Goal: Task Accomplishment & Management: Manage account settings

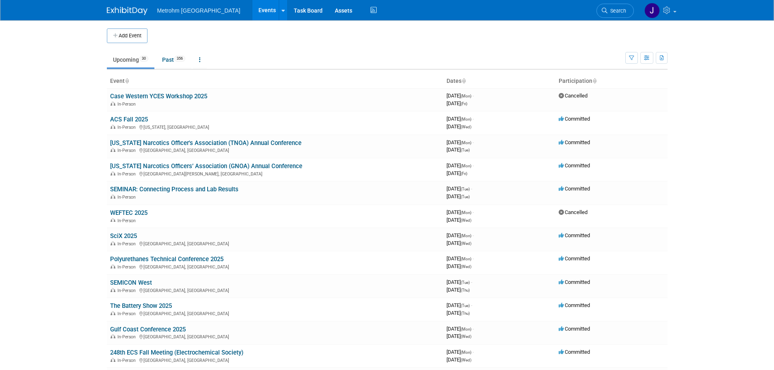
drag, startPoint x: 610, startPoint y: 9, endPoint x: 614, endPoint y: 12, distance: 4.9
click at [610, 9] on span "Search" at bounding box center [616, 11] width 19 height 6
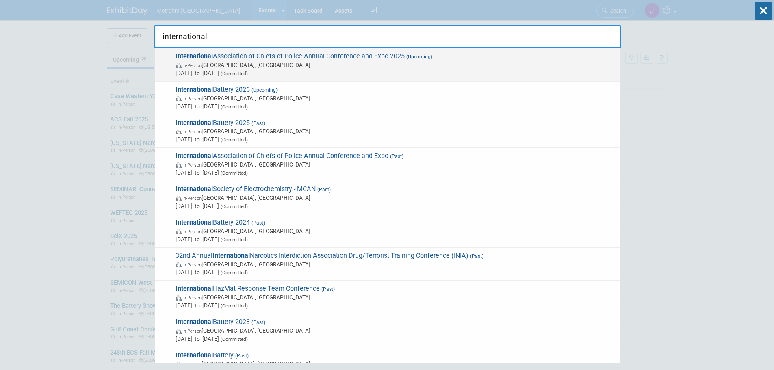
type input "international"
click at [243, 64] on span "In-Person [GEOGRAPHIC_DATA], [GEOGRAPHIC_DATA]" at bounding box center [396, 65] width 441 height 8
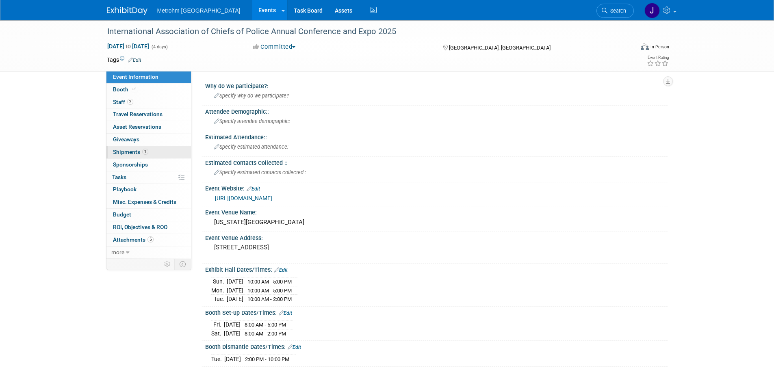
click at [137, 154] on span "Shipments 1" at bounding box center [130, 152] width 35 height 7
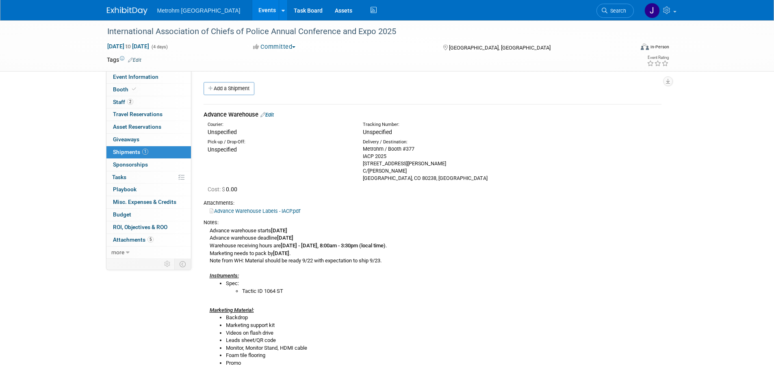
click at [269, 114] on link "Edit" at bounding box center [266, 115] width 13 height 6
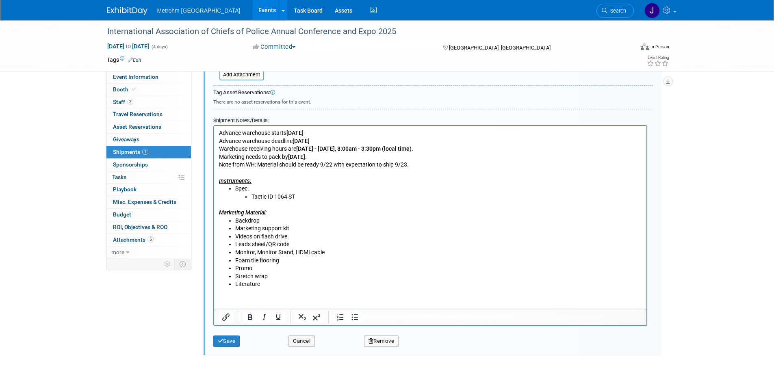
scroll to position [355, 0]
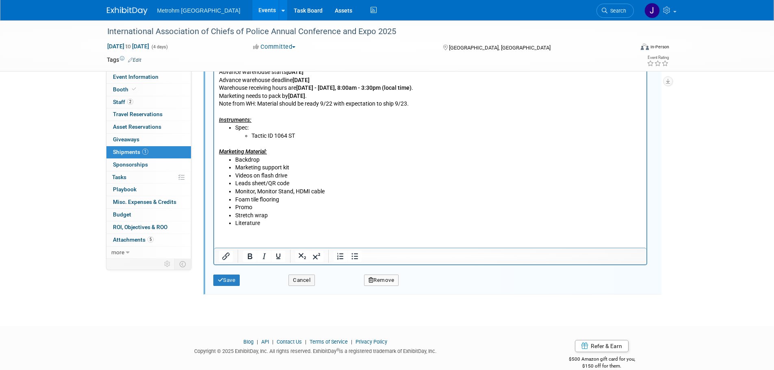
click at [269, 223] on li "Literature" at bounding box center [438, 223] width 407 height 8
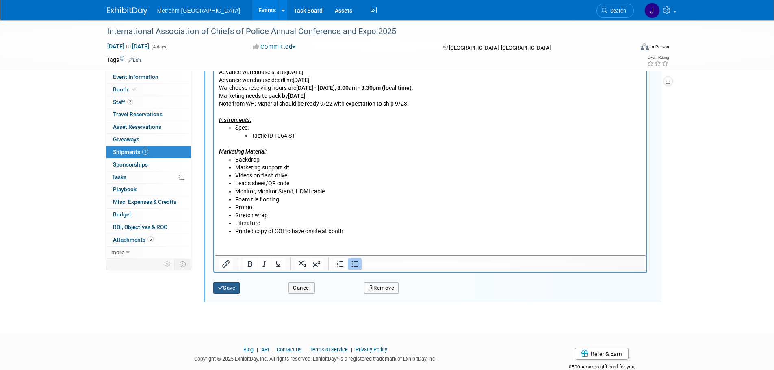
click at [231, 284] on button "Save" at bounding box center [226, 287] width 27 height 11
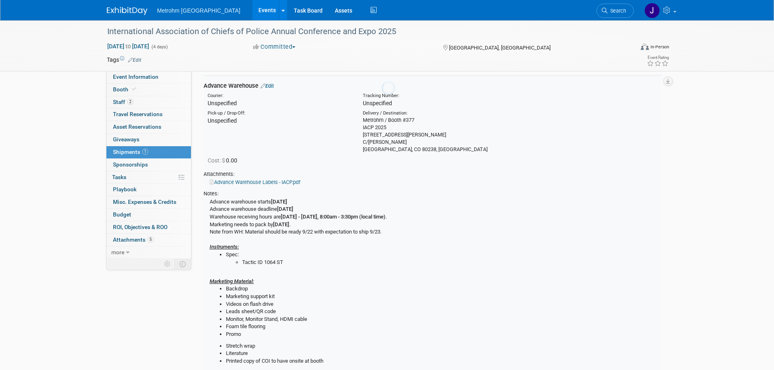
scroll to position [12, 0]
